Goal: Task Accomplishment & Management: Manage account settings

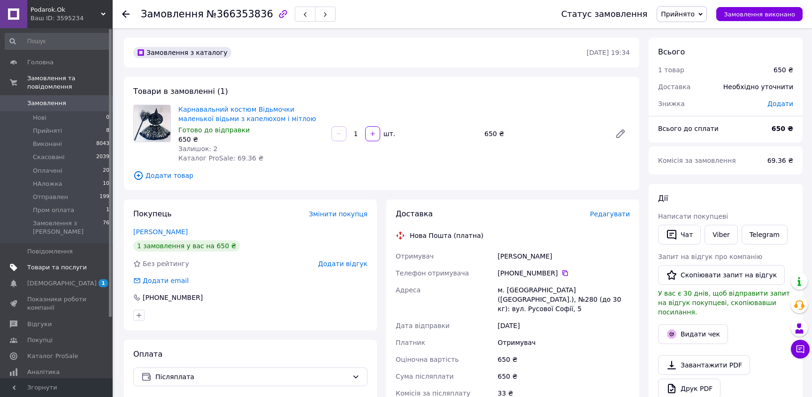
click at [64, 263] on span "Товари та послуги" at bounding box center [57, 267] width 60 height 8
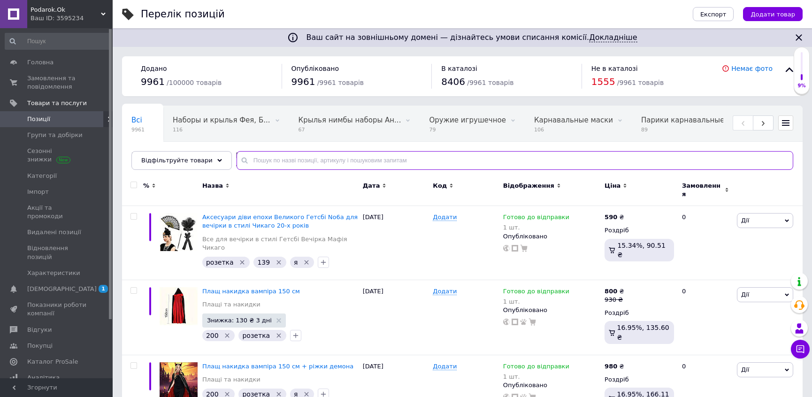
paste input "Карнавальна мітла фіолетова для маленької відьми на хололоуїн"
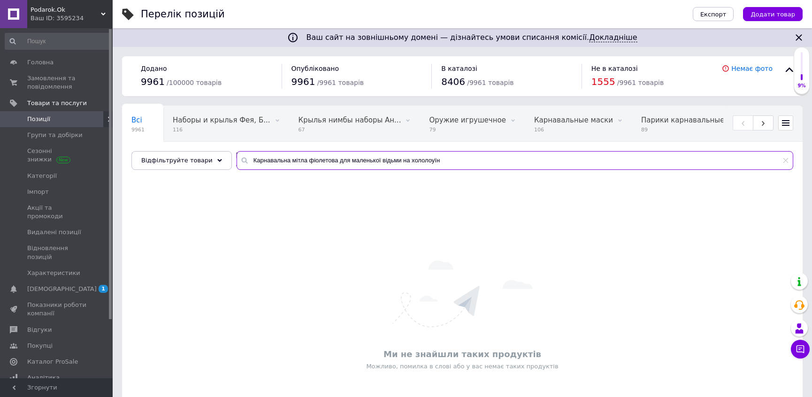
drag, startPoint x: 330, startPoint y: 160, endPoint x: 533, endPoint y: 160, distance: 203.1
click at [533, 160] on input "Карнавальна мітла фіолетова для маленької відьми на хололоуїн" at bounding box center [514, 160] width 556 height 19
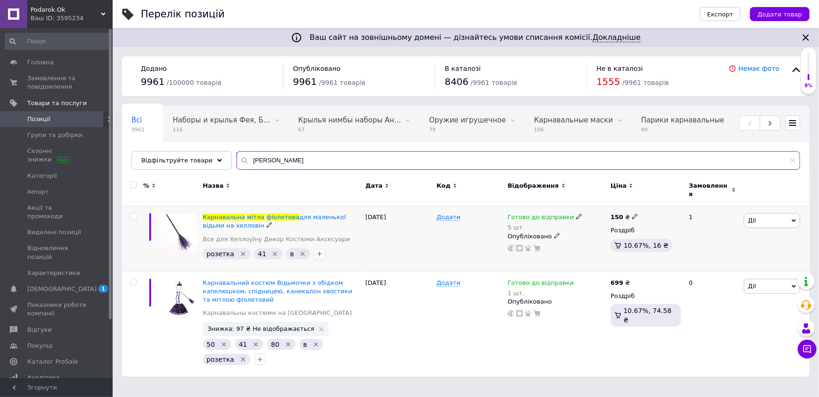
type input "Карнавальна мітла фіолетова"
click at [566, 213] on div "Готово до відправки" at bounding box center [545, 217] width 75 height 8
click at [687, 235] on div "Залишки" at bounding box center [640, 239] width 117 height 8
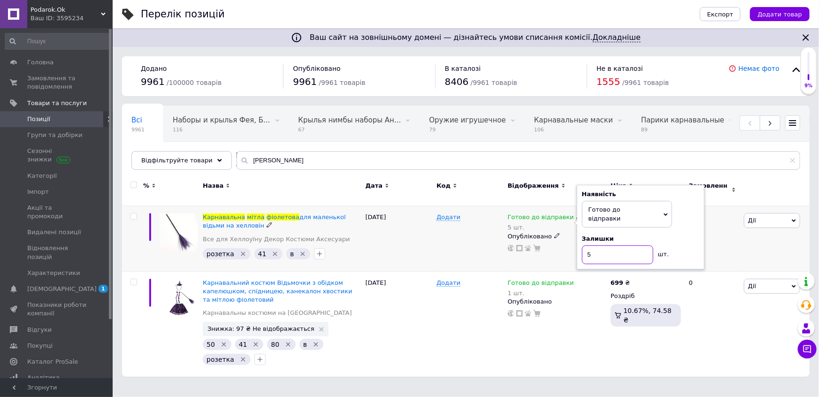
click at [609, 245] on input "5" at bounding box center [617, 254] width 71 height 19
type input "4"
click at [426, 241] on div "09.10.2025" at bounding box center [398, 239] width 71 height 66
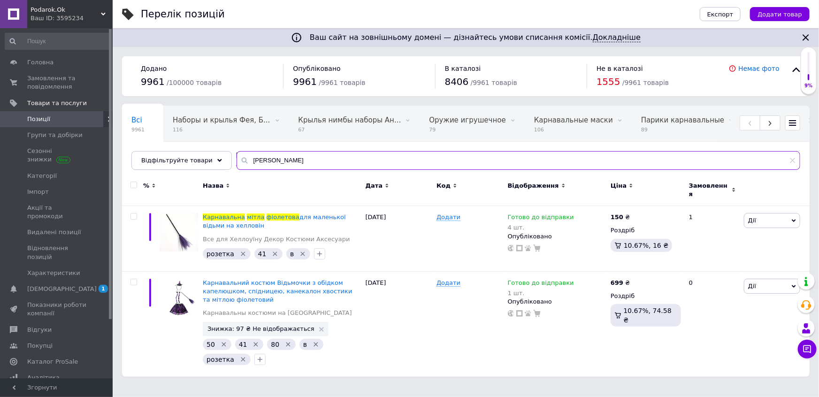
click at [300, 160] on input "Карнавальна мітла фіолетова" at bounding box center [517, 160] width 563 height 19
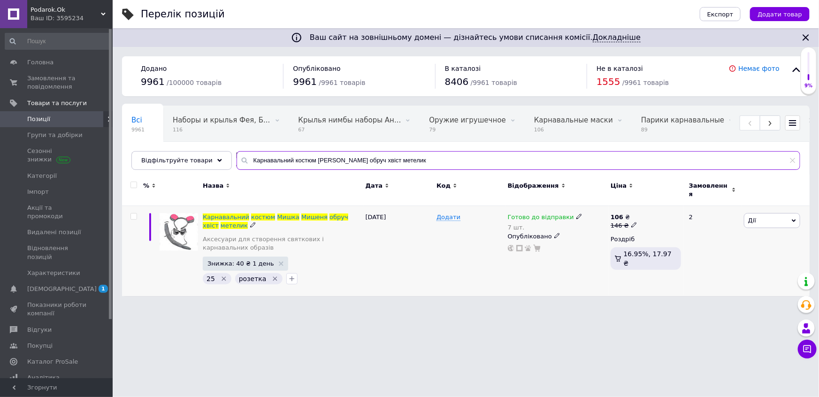
type input "Карнавальний костюм [PERSON_NAME] обруч хвіст метелик"
click at [631, 222] on icon at bounding box center [634, 225] width 6 height 6
click at [503, 296] on div "Ваш сайт на зовнішньому домені — дізнайтесь умови списання комісії. Докладніше …" at bounding box center [466, 152] width 706 height 305
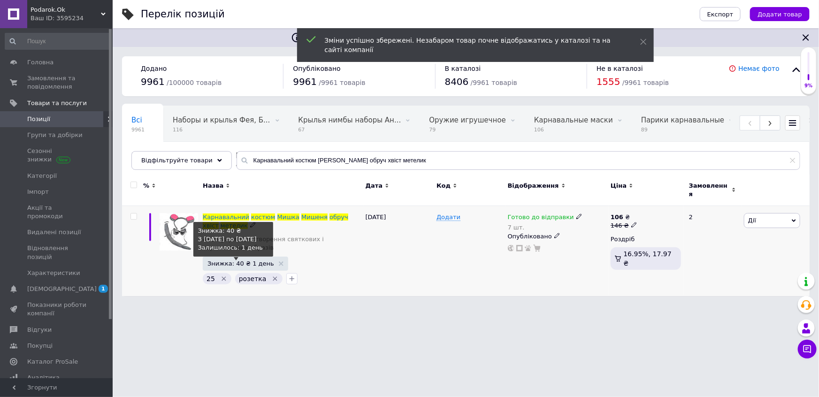
click at [242, 260] on span "Знижка: 40 ₴ 1 день" at bounding box center [240, 263] width 67 height 6
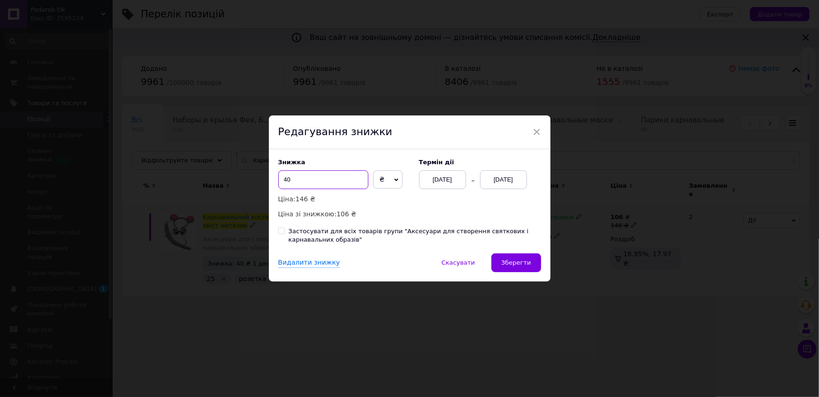
drag, startPoint x: 304, startPoint y: 178, endPoint x: 263, endPoint y: 178, distance: 40.8
click at [263, 178] on div "× Редагування знижки Знижка 40 ₴ % Ціна: 146 ₴ Ціна зі знижкою: 106 ₴ Термін ді…" at bounding box center [409, 198] width 819 height 397
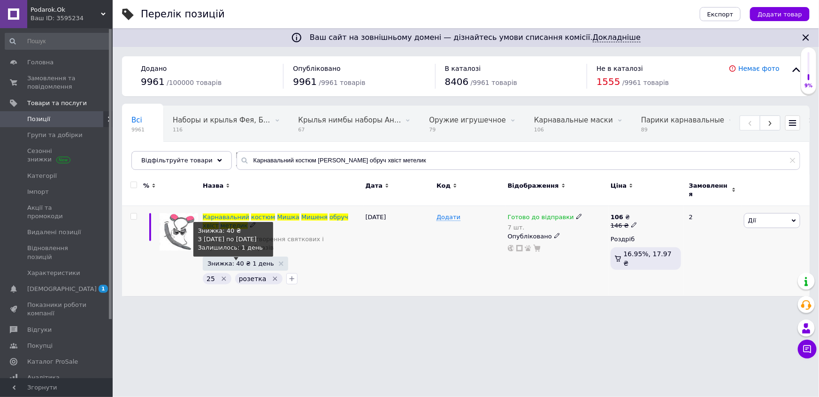
click at [241, 260] on span "Знижка: 40 ₴ 1 день" at bounding box center [240, 263] width 67 height 6
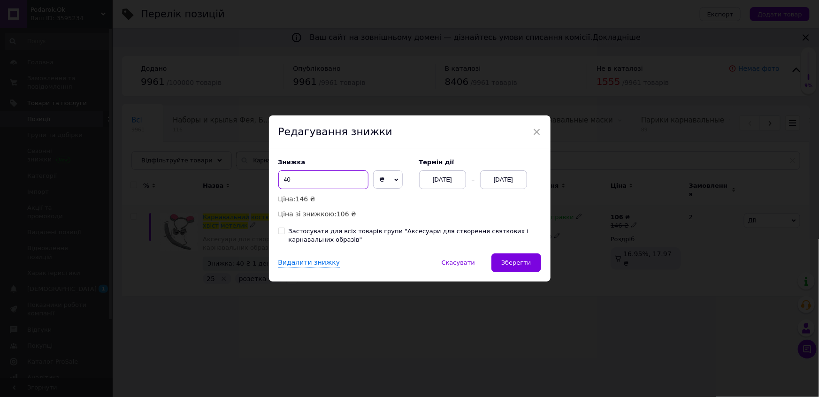
click at [309, 180] on input "40" at bounding box center [323, 179] width 90 height 19
type input "30"
click at [512, 258] on button "Зберегти" at bounding box center [515, 262] width 49 height 19
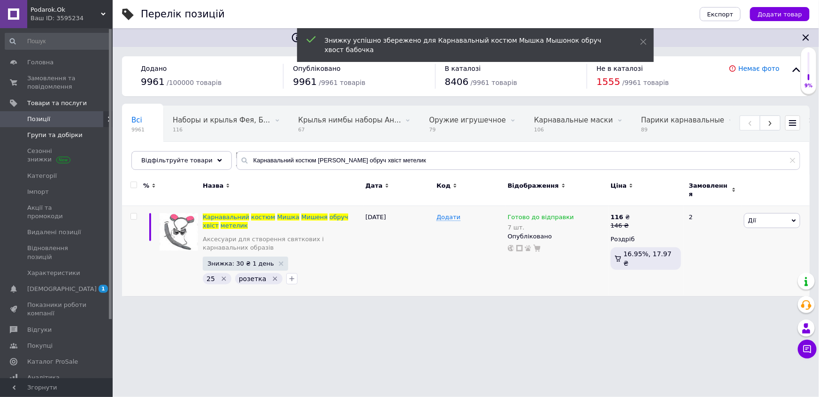
click at [54, 137] on span "Групи та добірки" at bounding box center [54, 135] width 55 height 8
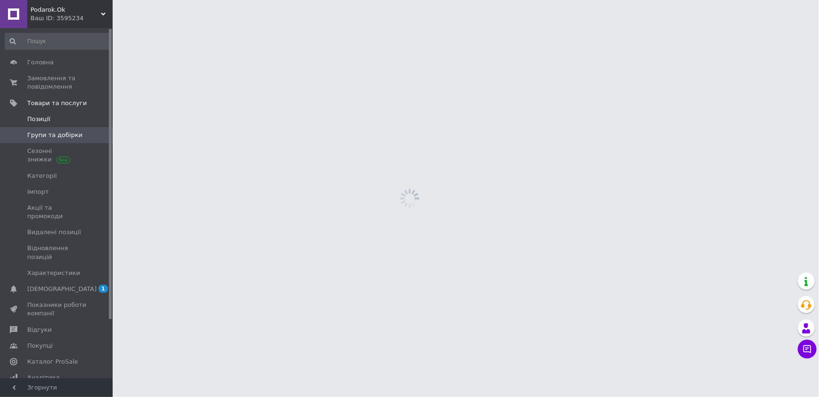
click at [48, 122] on span "Позиції" at bounding box center [57, 119] width 60 height 8
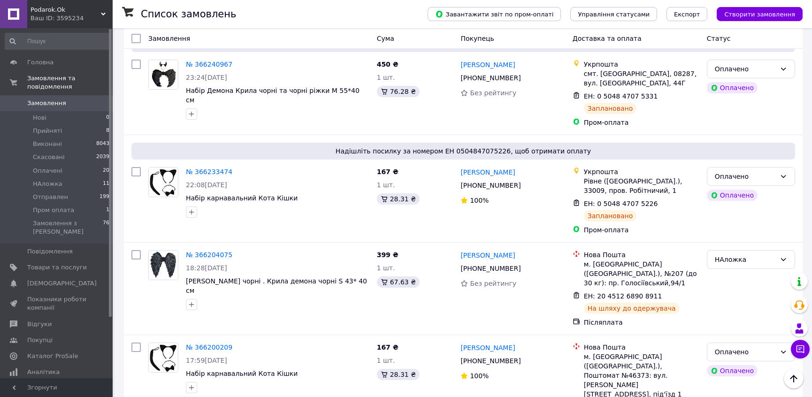
scroll to position [1237, 0]
